Goal: Task Accomplishment & Management: Manage account settings

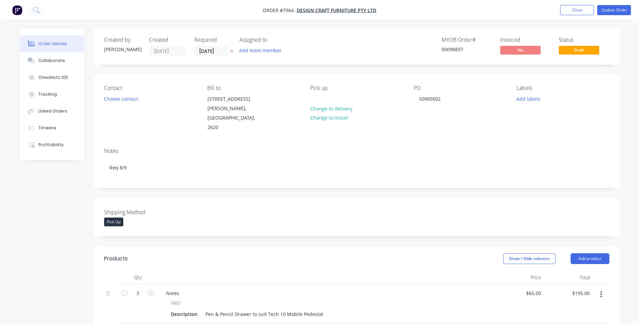
scroll to position [135, 0]
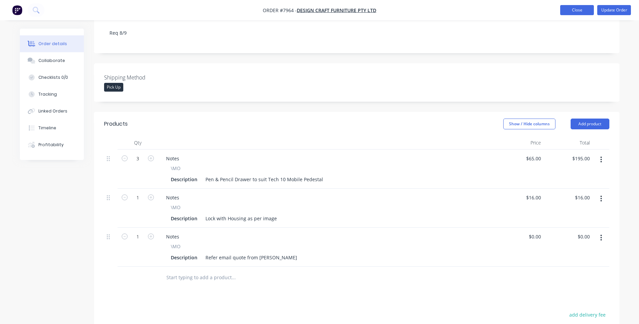
click at [580, 10] on button "Close" at bounding box center [577, 10] width 34 height 10
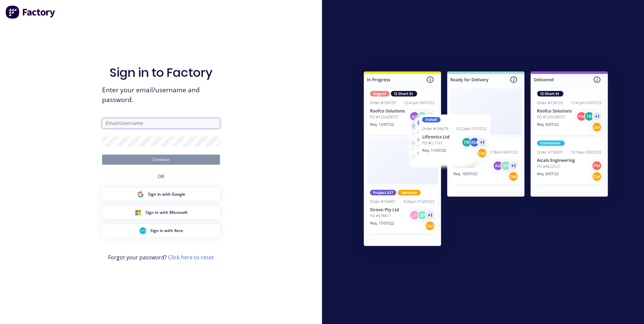
type input "[PERSON_NAME][EMAIL_ADDRESS][DOMAIN_NAME]"
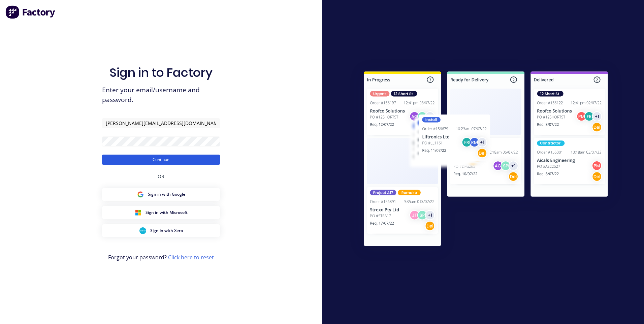
click at [182, 161] on button "Continue" at bounding box center [161, 160] width 118 height 10
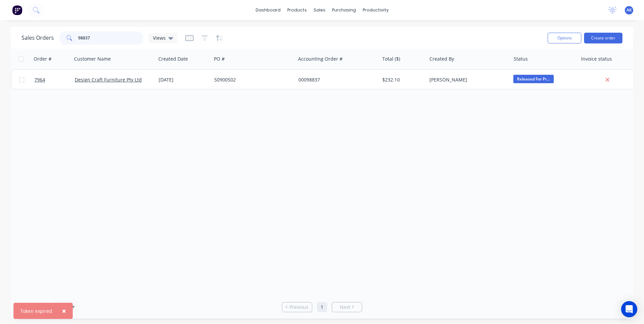
drag, startPoint x: 93, startPoint y: 34, endPoint x: 84, endPoint y: 38, distance: 9.8
click at [84, 38] on input "98837" at bounding box center [111, 37] width 66 height 13
type input "98826"
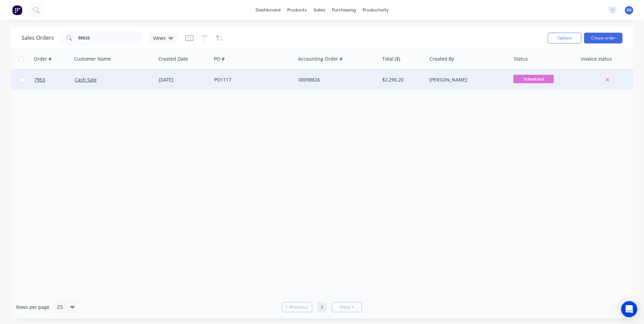
click at [186, 80] on div "[DATE]" at bounding box center [184, 80] width 50 height 7
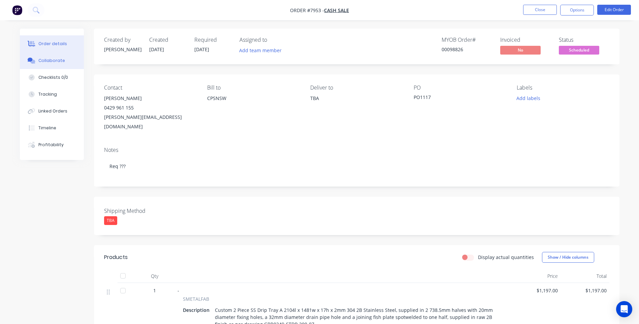
click at [62, 62] on div "Collaborate" at bounding box center [51, 61] width 27 height 6
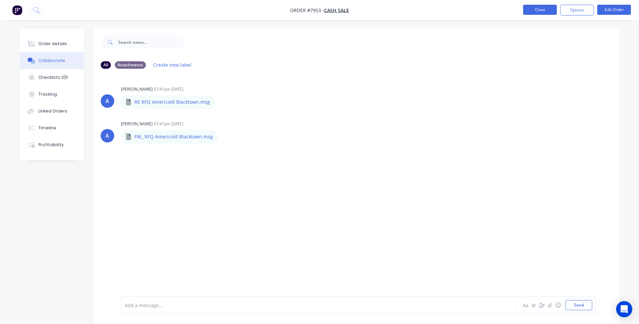
click at [525, 12] on button "Close" at bounding box center [540, 10] width 34 height 10
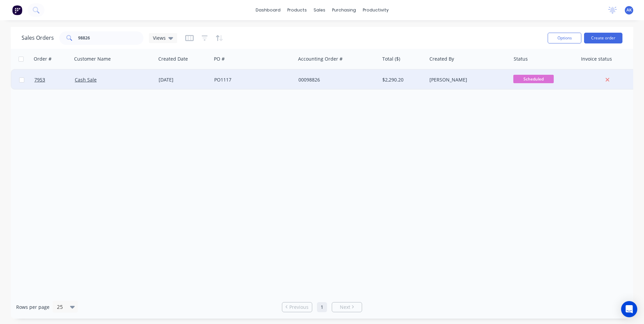
click at [185, 81] on div "[DATE]" at bounding box center [184, 80] width 50 height 7
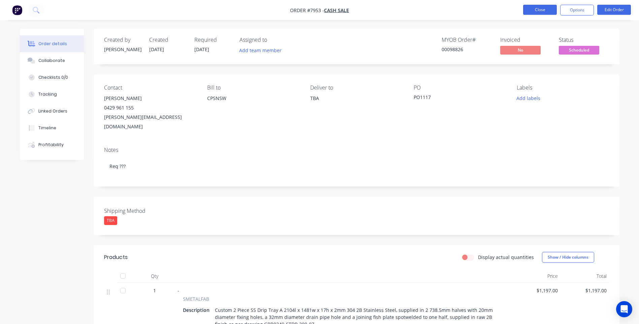
click at [542, 9] on button "Close" at bounding box center [540, 10] width 34 height 10
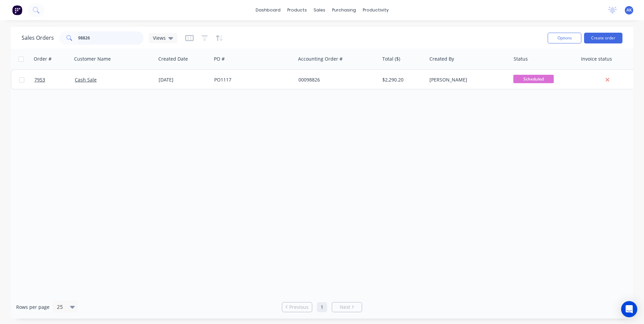
drag, startPoint x: 86, startPoint y: 37, endPoint x: 88, endPoint y: 40, distance: 3.5
click at [86, 37] on input "98826" at bounding box center [111, 37] width 66 height 13
type input "98836"
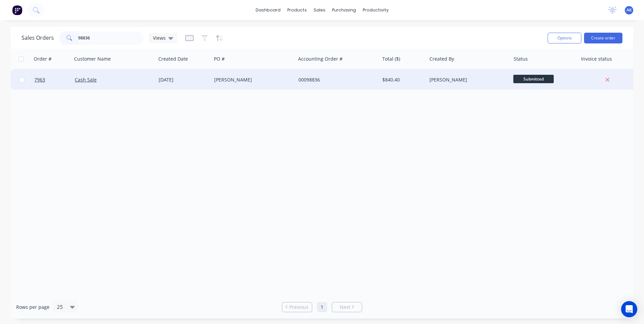
click at [231, 79] on div "[PERSON_NAME]" at bounding box center [251, 80] width 75 height 7
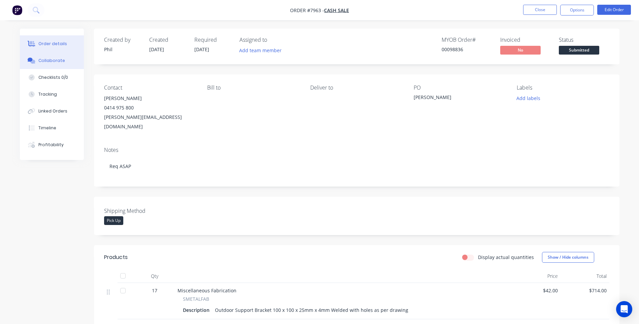
click at [39, 63] on div "Collaborate" at bounding box center [51, 61] width 27 height 6
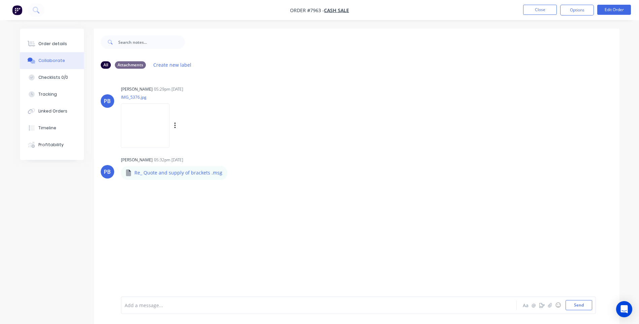
click at [148, 130] on img at bounding box center [145, 125] width 49 height 44
click at [232, 173] on icon "button" at bounding box center [232, 173] width 1 height 6
click at [271, 193] on button "Download" at bounding box center [277, 190] width 76 height 15
click at [36, 44] on div at bounding box center [32, 44] width 10 height 6
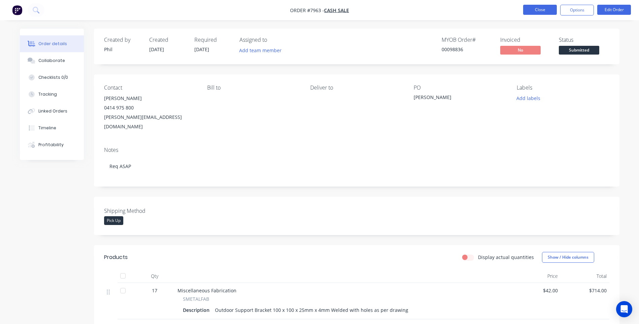
click at [543, 10] on button "Close" at bounding box center [540, 10] width 34 height 10
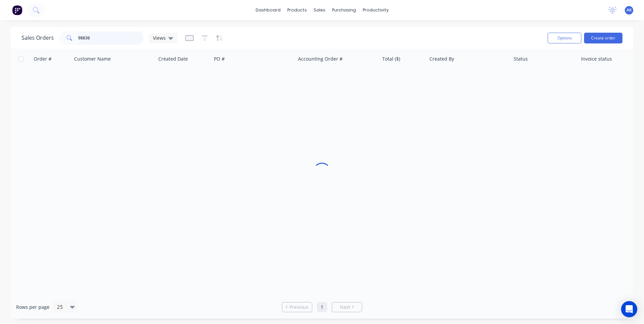
click at [94, 42] on input "98836" at bounding box center [111, 37] width 66 height 13
type input "98837"
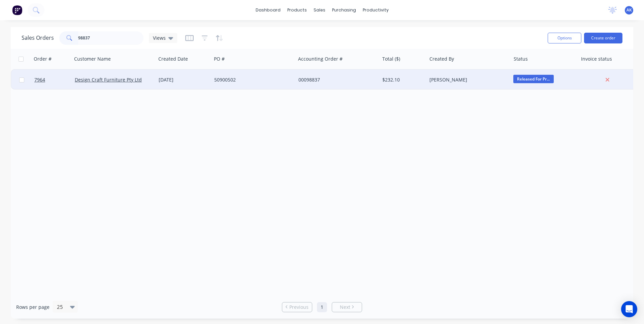
click at [175, 79] on div "[DATE]" at bounding box center [184, 80] width 50 height 7
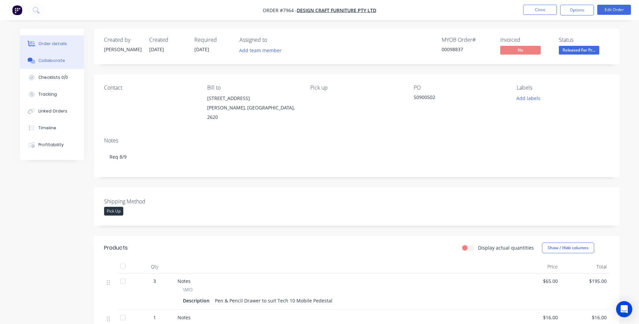
click at [55, 64] on button "Collaborate" at bounding box center [52, 60] width 64 height 17
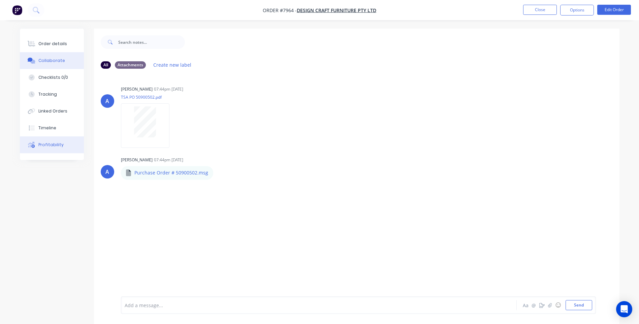
click at [57, 142] on div "Profitability" at bounding box center [50, 145] width 25 height 6
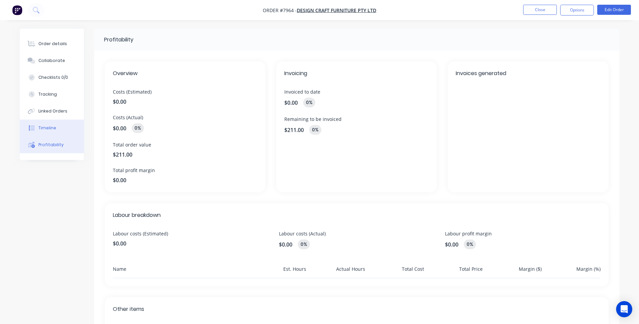
click at [49, 129] on div "Timeline" at bounding box center [47, 128] width 18 height 6
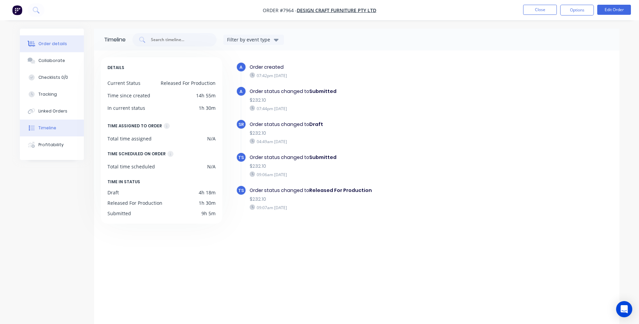
click at [50, 50] on button "Order details" at bounding box center [52, 43] width 64 height 17
